Goal: Navigation & Orientation: Find specific page/section

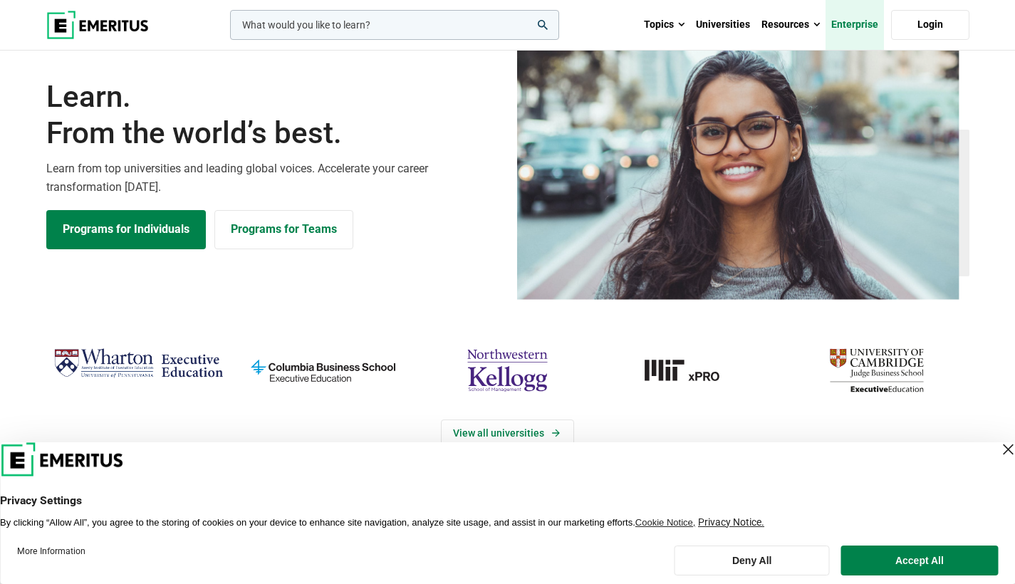
click at [842, 26] on link "Enterprise" at bounding box center [854, 25] width 58 height 50
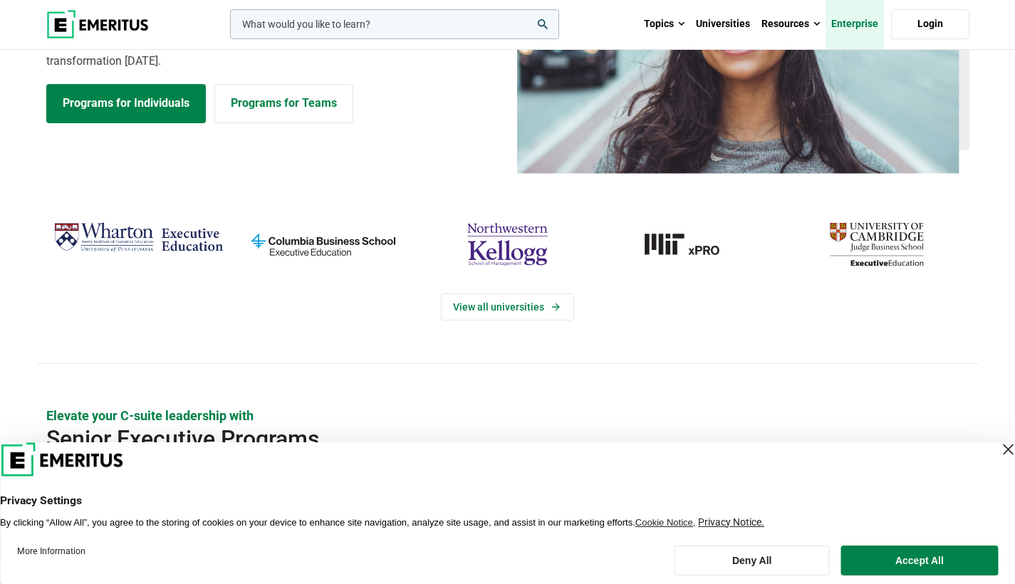
scroll to position [135, 0]
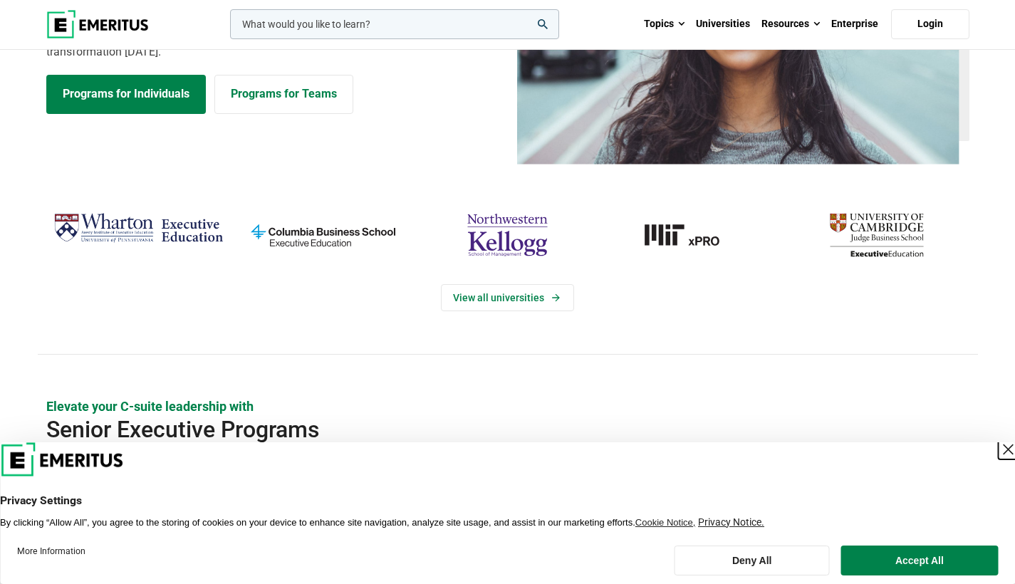
click at [998, 448] on div "Close Layer" at bounding box center [1008, 449] width 20 height 20
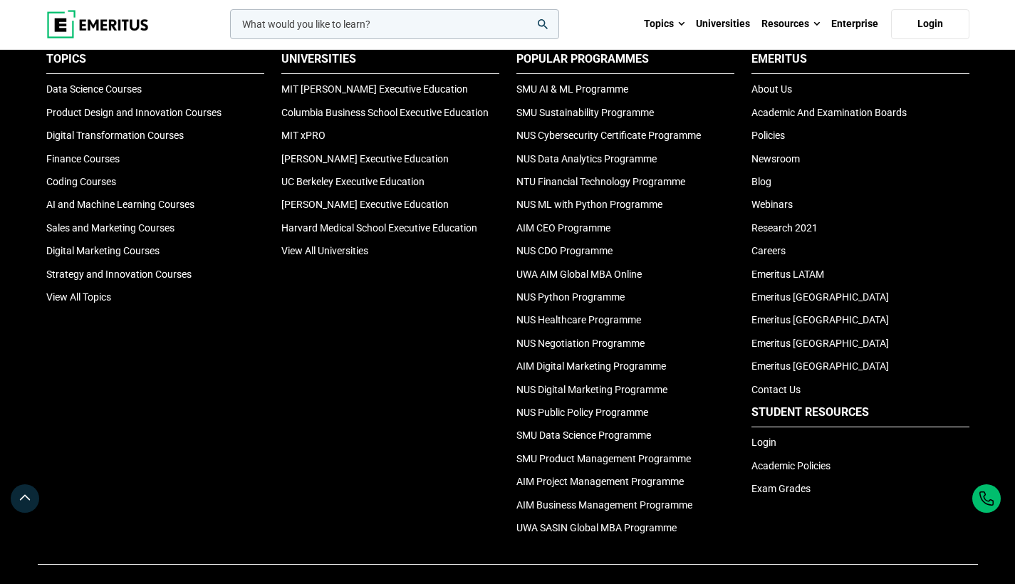
scroll to position [4758, 0]
click at [768, 95] on link "About Us" at bounding box center [771, 89] width 41 height 11
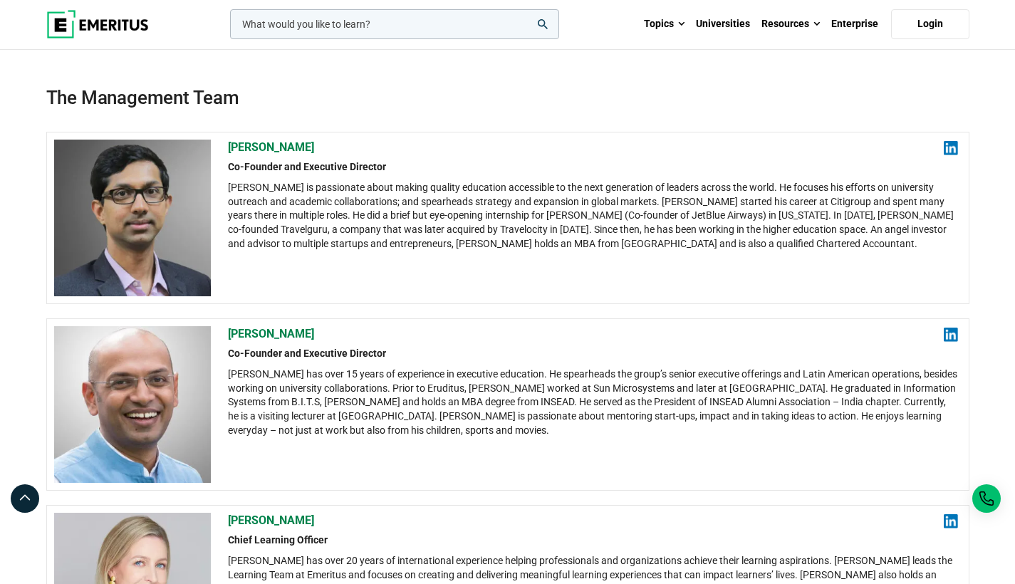
scroll to position [247, 0]
